Goal: Information Seeking & Learning: Check status

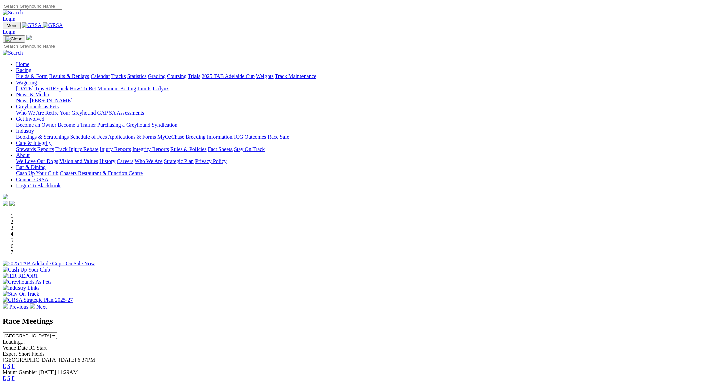
click at [89, 73] on link "Results & Replays" at bounding box center [69, 76] width 40 height 6
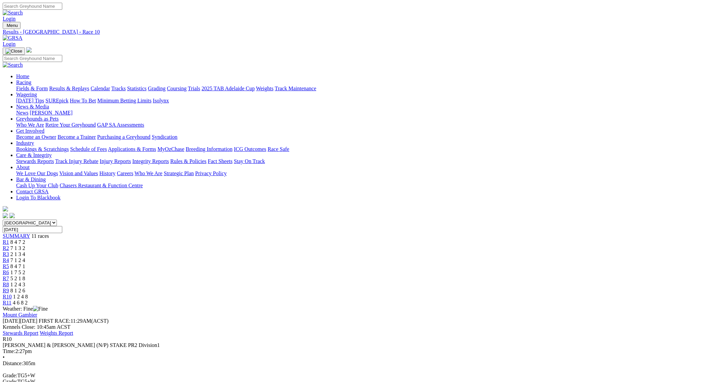
click at [9, 288] on span "R9" at bounding box center [6, 291] width 6 height 6
click at [12, 294] on span "R10" at bounding box center [7, 297] width 9 height 6
click at [9, 251] on span "R3" at bounding box center [6, 254] width 6 height 6
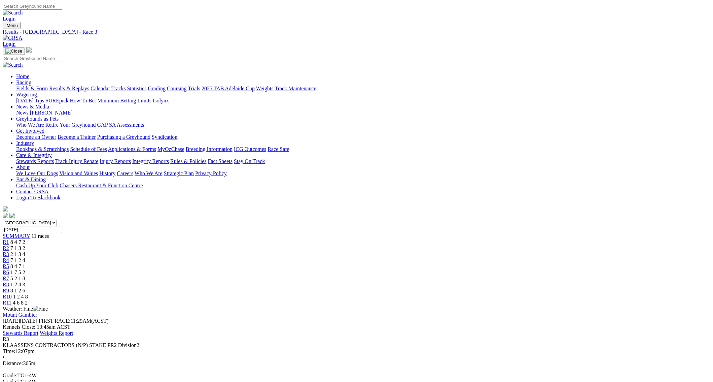
click at [9, 257] on span "R4" at bounding box center [6, 260] width 6 height 6
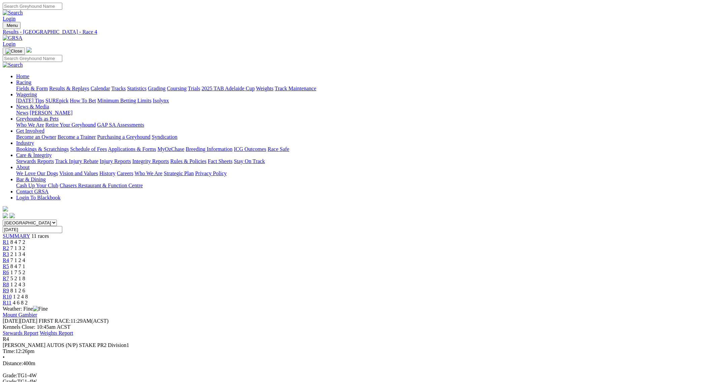
click at [9, 263] on span "R5" at bounding box center [6, 266] width 6 height 6
click at [9, 239] on link "R1" at bounding box center [6, 242] width 6 height 6
click at [9, 245] on span "R2" at bounding box center [6, 248] width 6 height 6
click at [280, 251] on div "R3 2 1 3 4" at bounding box center [357, 254] width 708 height 6
click at [9, 257] on span "R4" at bounding box center [6, 260] width 6 height 6
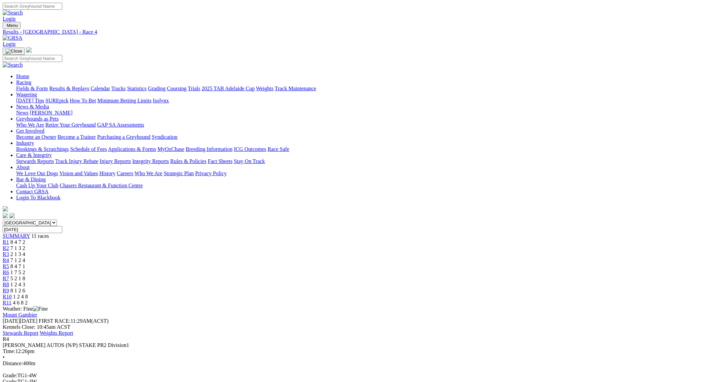
click at [9, 263] on link "R5" at bounding box center [6, 266] width 6 height 6
click at [9, 269] on span "R6" at bounding box center [6, 272] width 6 height 6
click at [9, 275] on span "R7" at bounding box center [6, 278] width 6 height 6
click at [9, 281] on link "R8" at bounding box center [6, 284] width 6 height 6
click at [9, 288] on link "R9" at bounding box center [6, 291] width 6 height 6
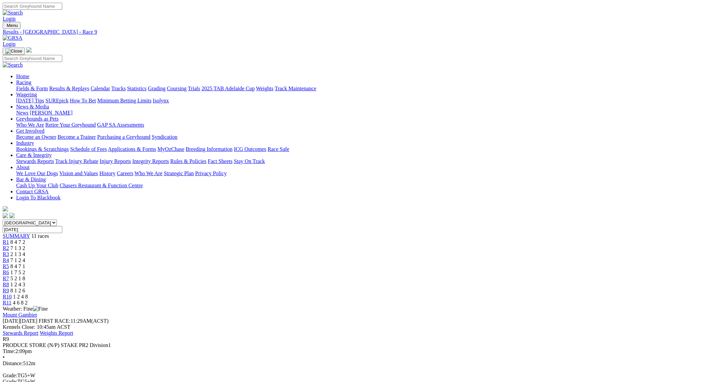
click at [12, 294] on span "R10" at bounding box center [7, 297] width 9 height 6
click at [11, 300] on link "R11" at bounding box center [7, 303] width 9 height 6
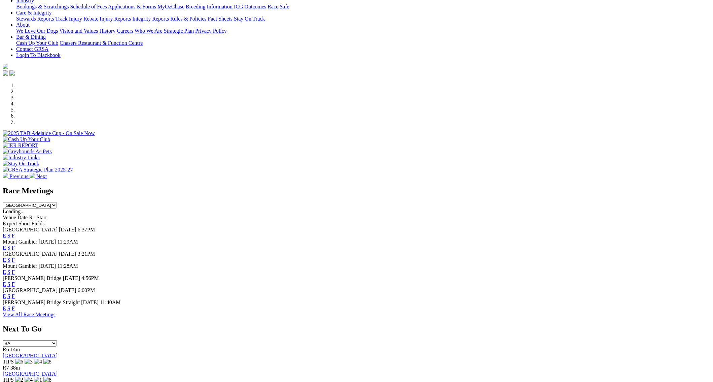
scroll to position [162, 0]
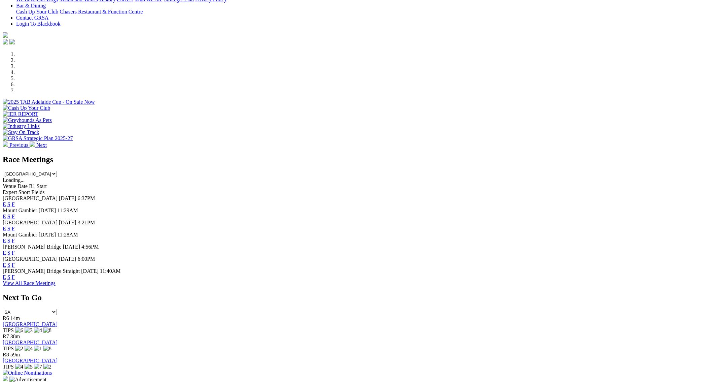
click at [15, 238] on link "F" at bounding box center [13, 241] width 3 height 6
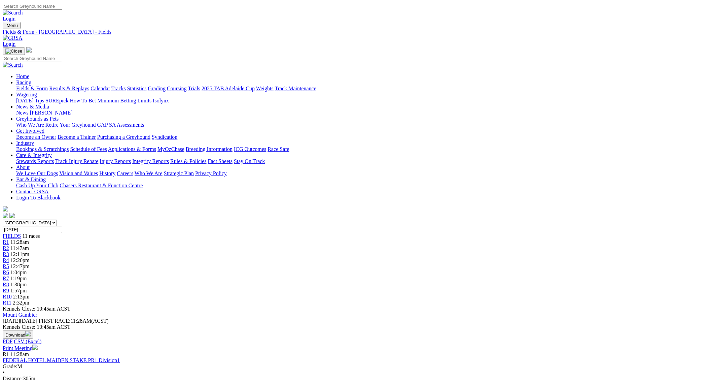
click at [48, 86] on link "Fields & Form" at bounding box center [32, 89] width 32 height 6
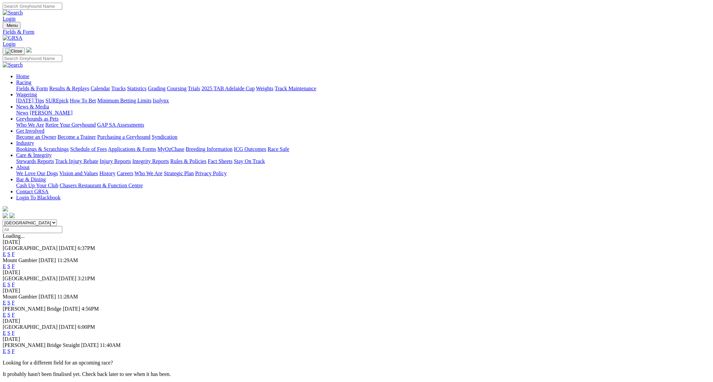
click at [15, 312] on link "F" at bounding box center [13, 315] width 3 height 6
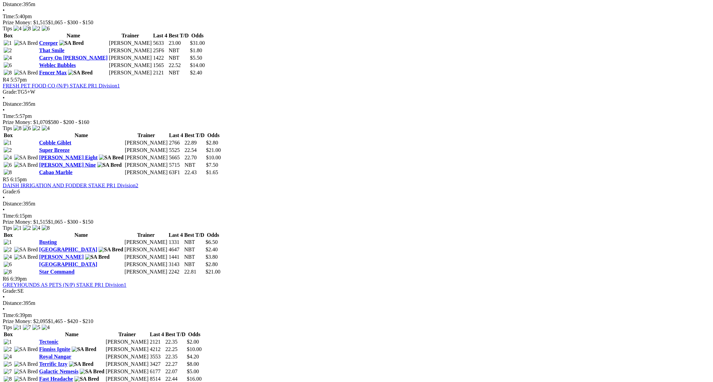
scroll to position [584, 0]
